Goal: Information Seeking & Learning: Learn about a topic

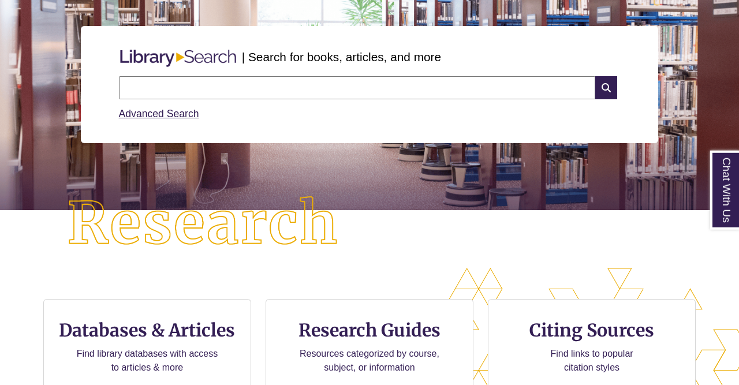
scroll to position [243, 739]
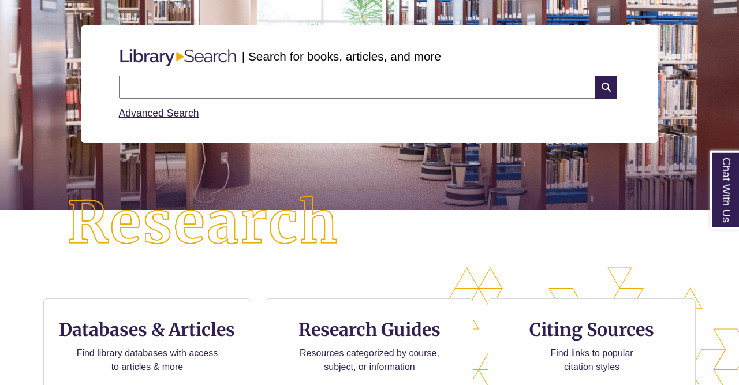
click at [398, 86] on input "text" at bounding box center [357, 87] width 476 height 23
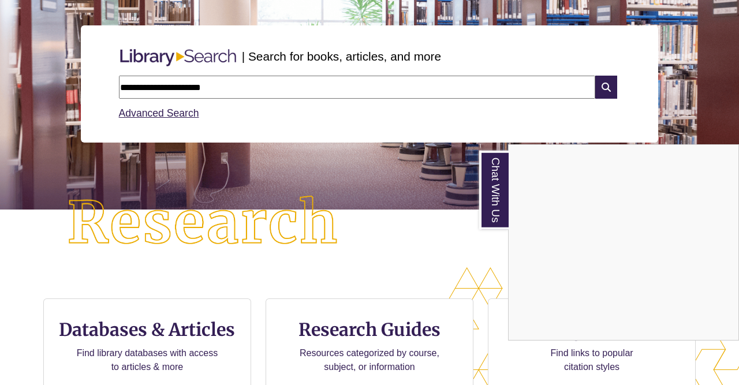
type input "**********"
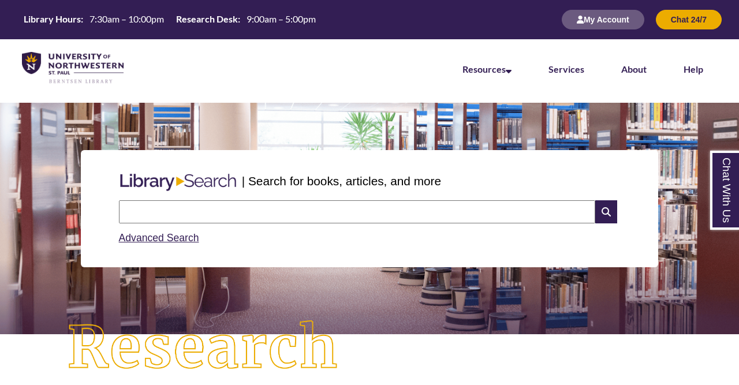
click at [317, 206] on input "text" at bounding box center [357, 211] width 476 height 23
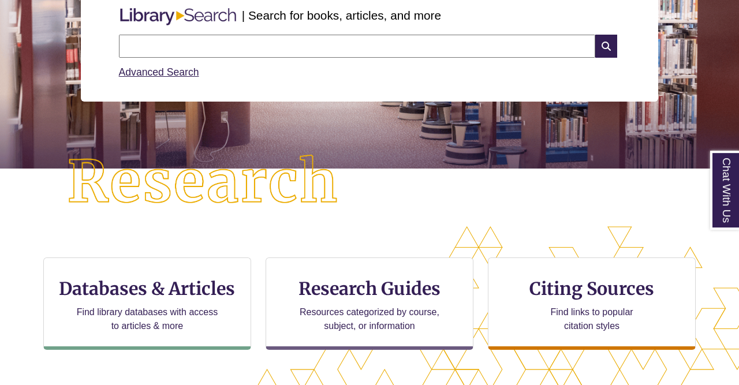
scroll to position [170, 0]
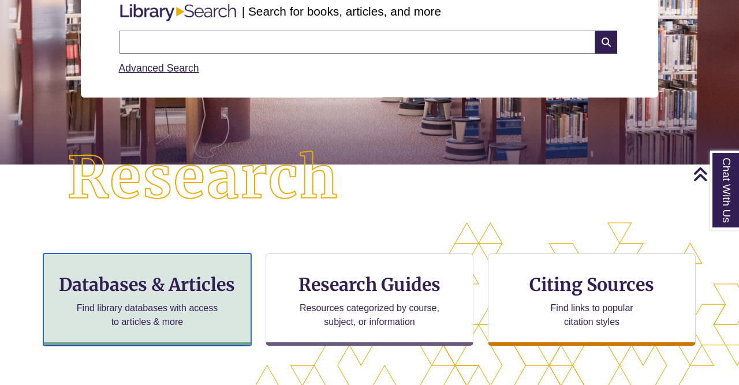
click at [151, 274] on h3 "Databases & Articles" at bounding box center [147, 285] width 188 height 22
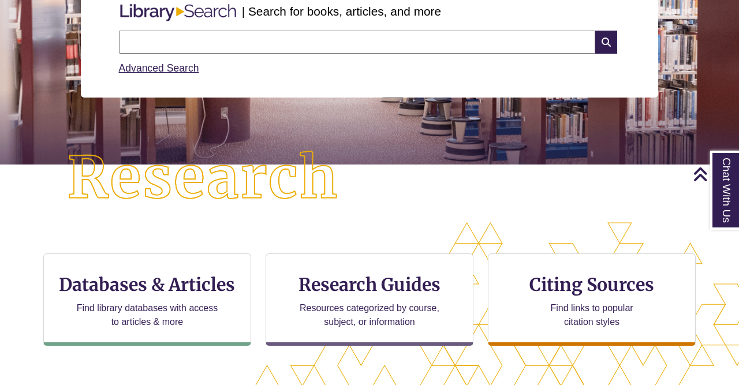
click at [239, 42] on input "text" at bounding box center [357, 42] width 476 height 23
type input "**********"
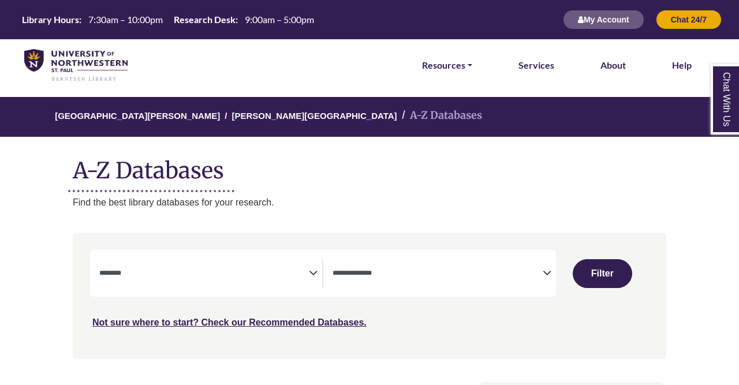
select select "Database Subject Filter"
select select "Database Types Filter"
select select "Database Subject Filter"
select select "Database Types Filter"
click at [315, 260] on div "**********" at bounding box center [210, 273] width 223 height 29
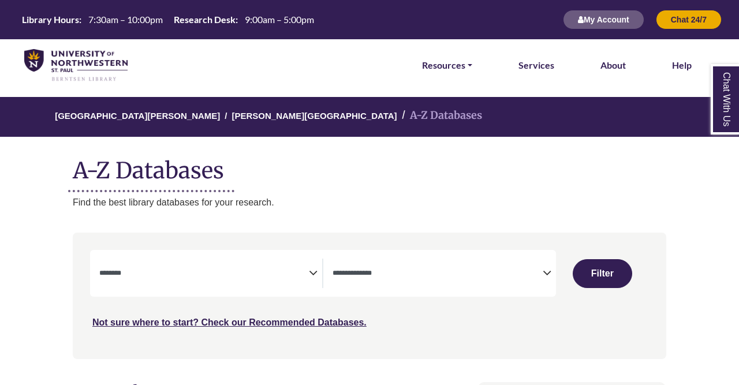
click at [314, 269] on icon "Search filters" at bounding box center [313, 271] width 9 height 17
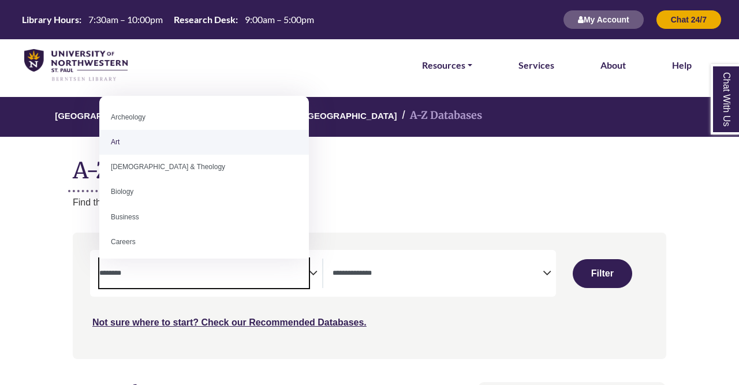
click at [349, 192] on div "[GEOGRAPHIC_DATA][PERSON_NAME] A-Z Databases A-Z Databases Find the best librar…" at bounding box center [369, 153] width 628 height 113
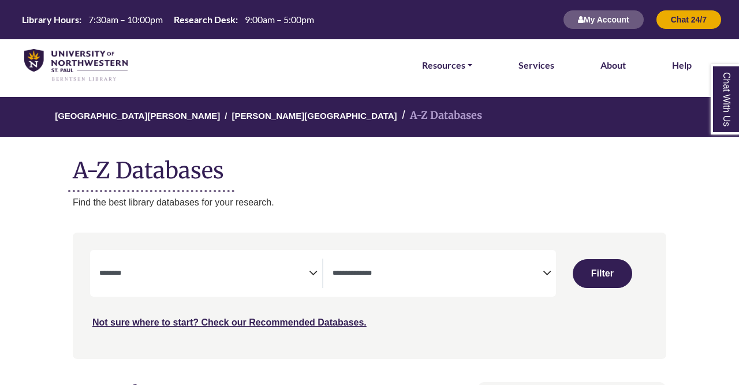
click at [317, 265] on icon "Search filters" at bounding box center [313, 271] width 9 height 17
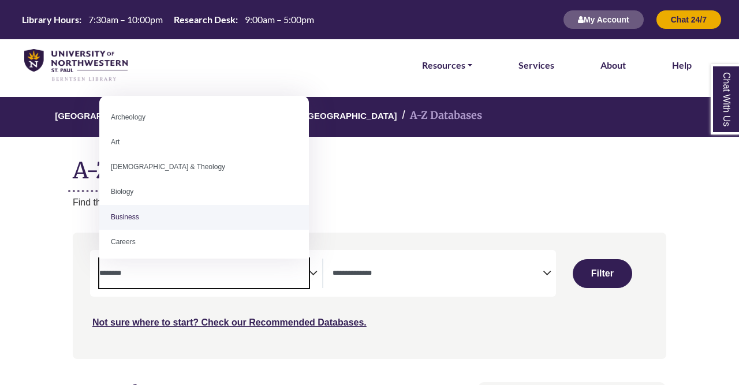
click at [393, 197] on p "Find the best library databases for your research." at bounding box center [370, 202] width 594 height 15
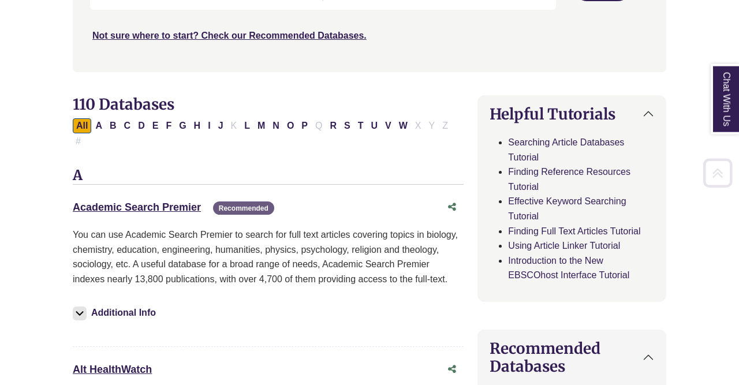
scroll to position [323, 0]
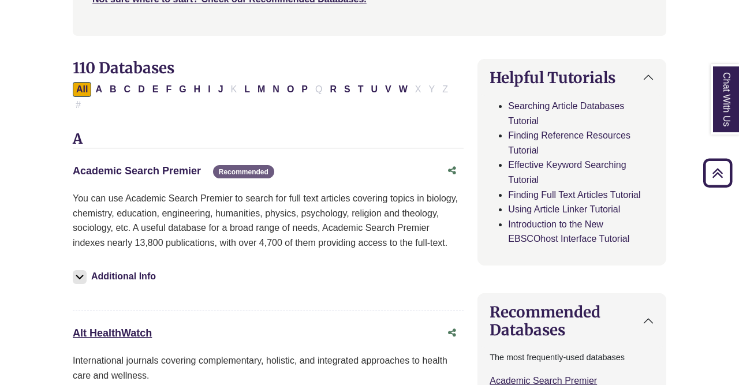
click at [163, 165] on link "Academic Search Premier This link opens in a new window" at bounding box center [137, 171] width 128 height 12
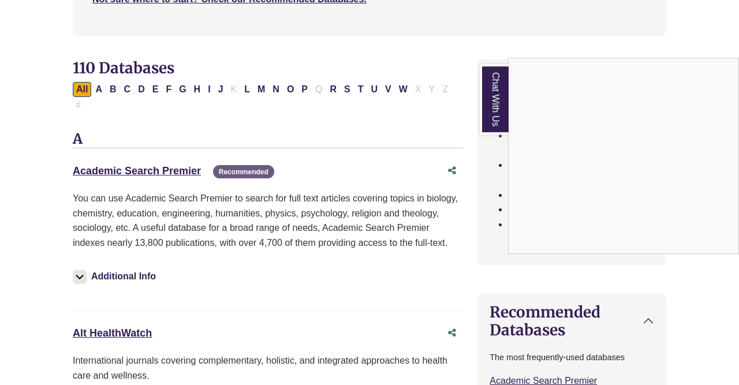
click at [169, 160] on div "Chat With Us" at bounding box center [369, 192] width 739 height 385
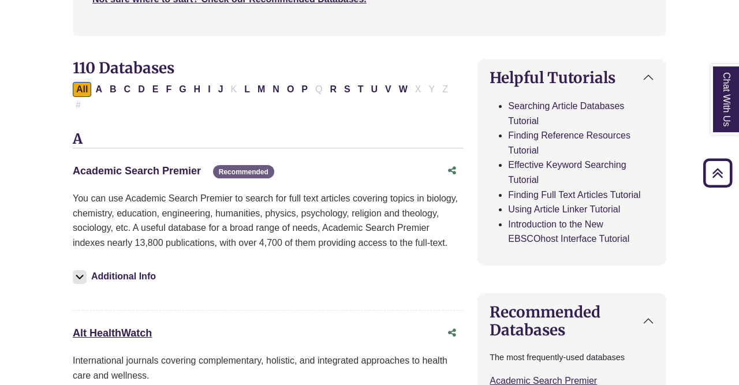
click at [166, 165] on link "Academic Search Premier This link opens in a new window" at bounding box center [137, 171] width 128 height 12
